Goal: Information Seeking & Learning: Learn about a topic

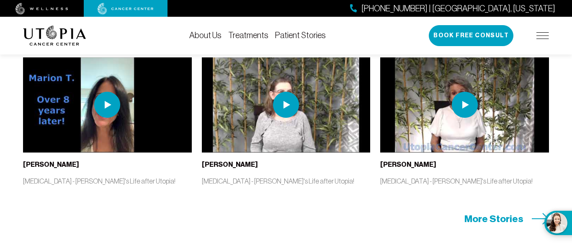
scroll to position [1951, 0]
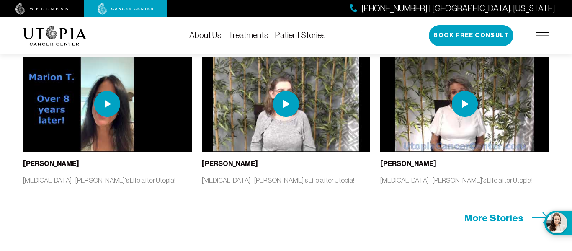
click at [485, 211] on span "More Stories" at bounding box center [493, 217] width 59 height 13
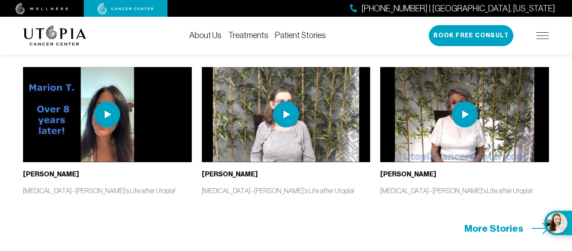
scroll to position [1951, 0]
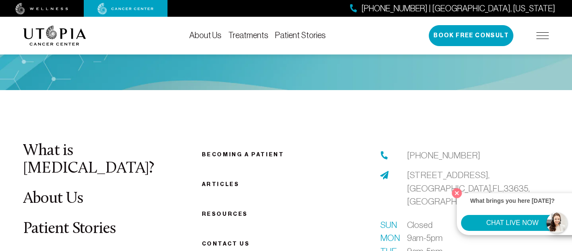
scroll to position [2954, 0]
